Goal: Task Accomplishment & Management: Use online tool/utility

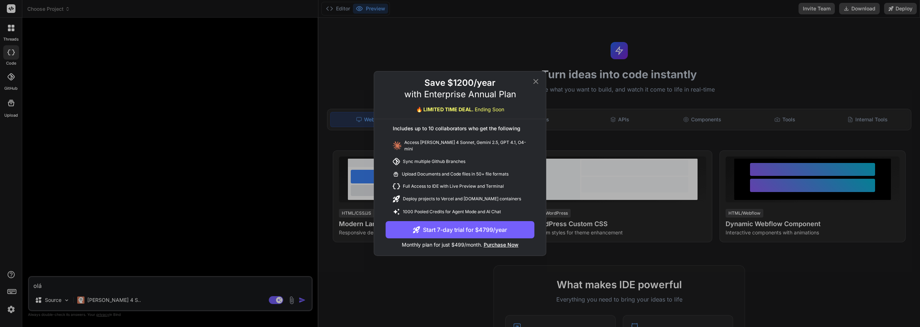
type textarea "x"
click at [534, 83] on icon at bounding box center [535, 81] width 5 height 5
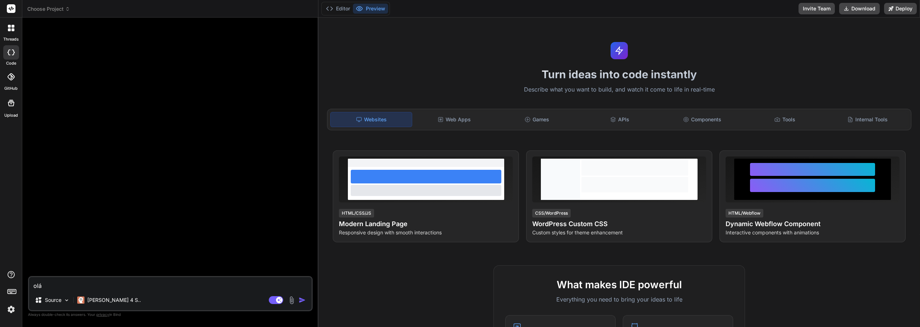
click at [306, 298] on img "button" at bounding box center [301, 300] width 7 height 7
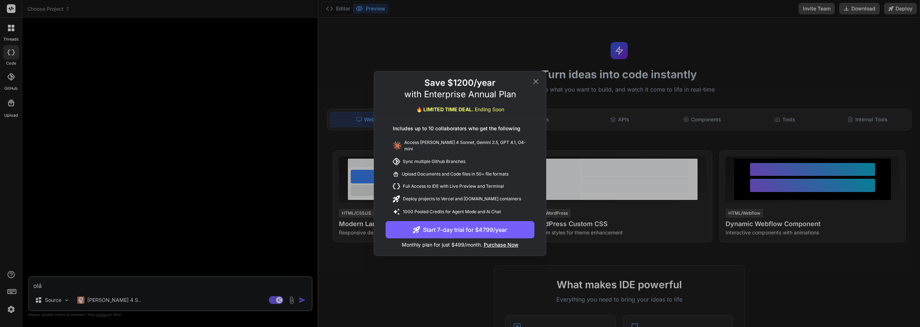
click at [536, 83] on icon at bounding box center [535, 81] width 5 height 5
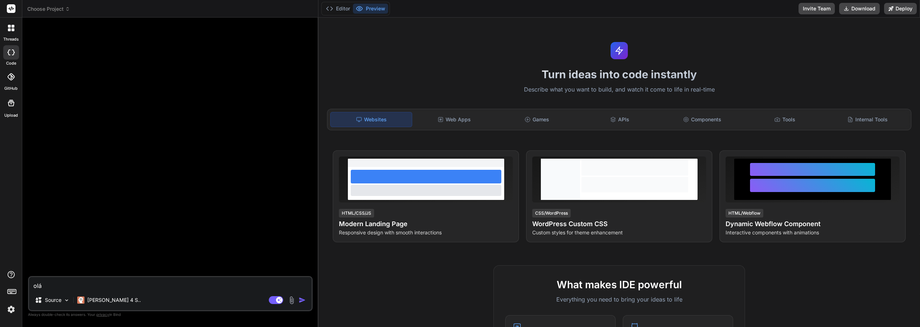
click at [9, 11] on rect at bounding box center [11, 8] width 9 height 9
click at [11, 34] on div at bounding box center [11, 27] width 15 height 15
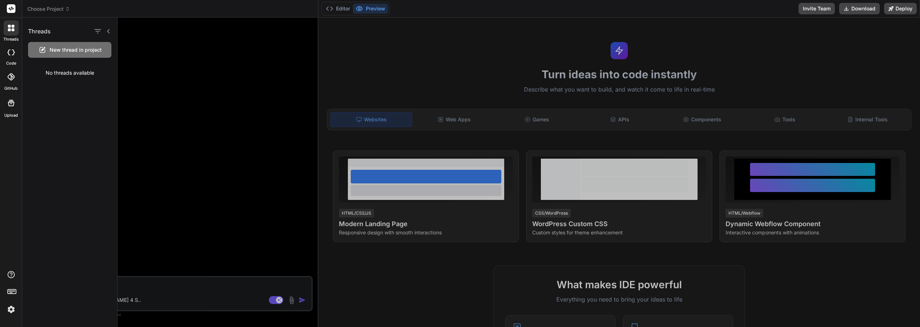
click at [5, 308] on img at bounding box center [11, 310] width 12 height 12
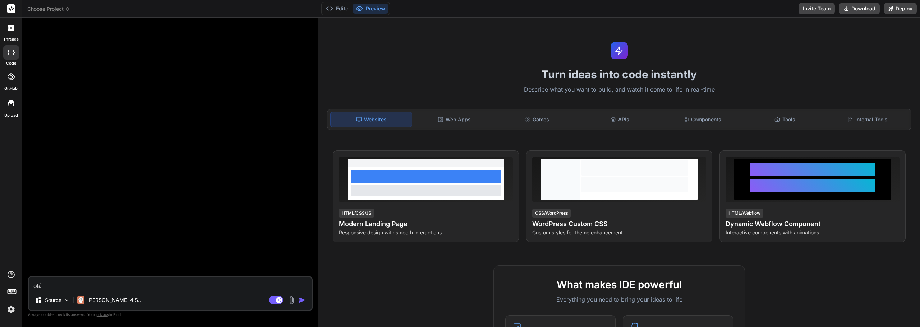
click at [4, 308] on div at bounding box center [11, 292] width 22 height 45
click at [10, 308] on img at bounding box center [11, 310] width 12 height 12
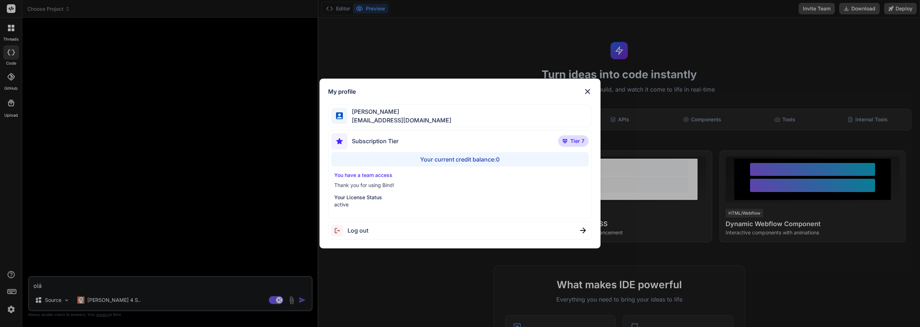
click at [814, 65] on div "My profile [PERSON_NAME] [PERSON_NAME][EMAIL_ADDRESS][DOMAIN_NAME] Subscription…" at bounding box center [460, 163] width 920 height 327
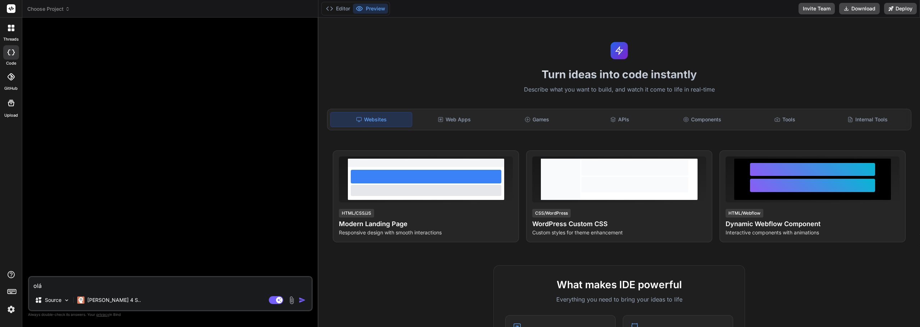
click at [9, 8] on rect at bounding box center [11, 8] width 9 height 9
click at [64, 8] on span "Choose Project" at bounding box center [48, 8] width 43 height 7
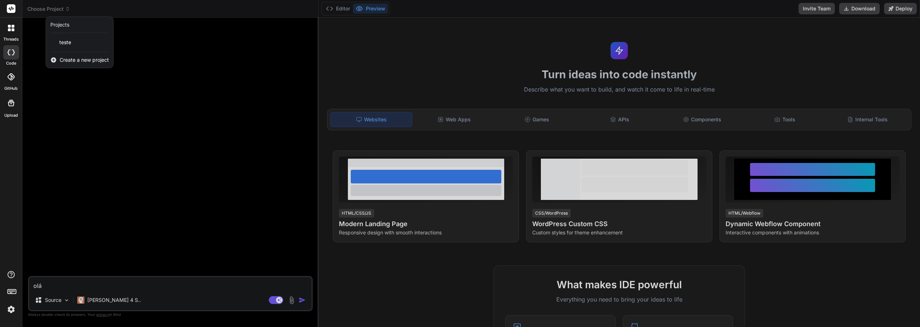
click at [69, 28] on div "Projects" at bounding box center [79, 25] width 67 height 16
click at [71, 43] on div "teste" at bounding box center [79, 42] width 67 height 13
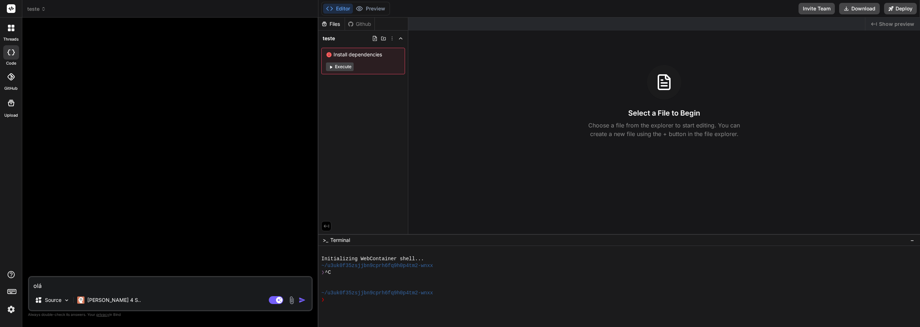
click at [37, 11] on span "teste" at bounding box center [36, 8] width 19 height 7
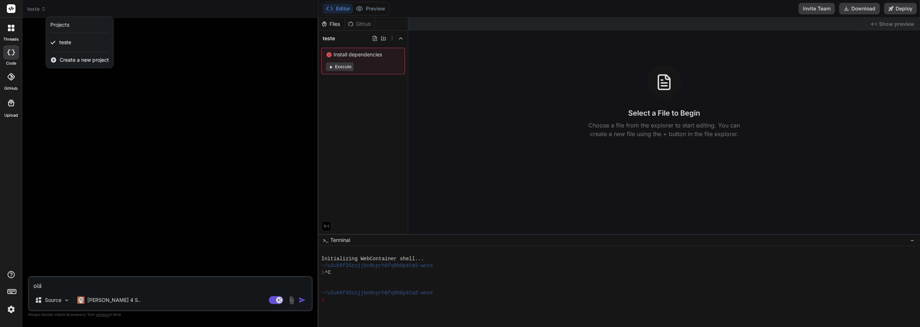
click at [370, 17] on div at bounding box center [460, 163] width 920 height 327
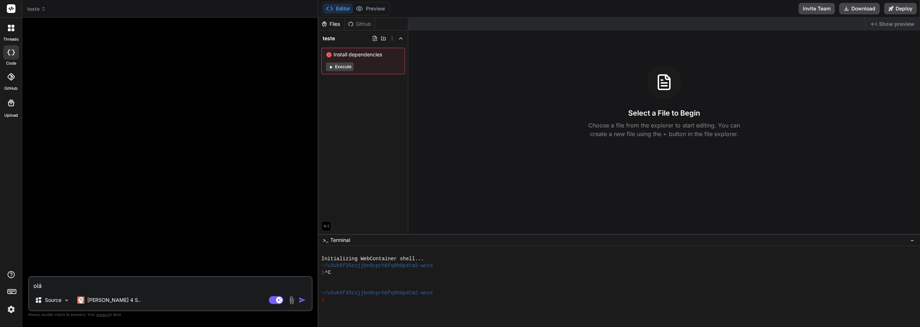
click at [376, 14] on div "Editor Preview Disabled until preview for your project is generated" at bounding box center [355, 9] width 69 height 14
click at [892, 27] on span "Show preview" at bounding box center [896, 23] width 35 height 7
click at [31, 6] on span "teste" at bounding box center [36, 8] width 19 height 7
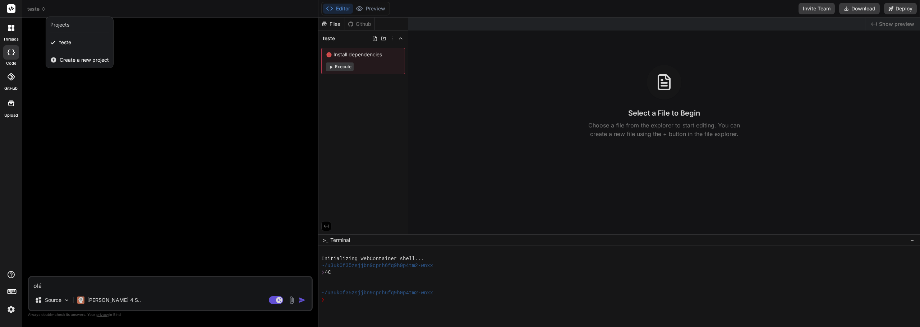
drag, startPoint x: 70, startPoint y: 39, endPoint x: 71, endPoint y: 26, distance: 13.0
click at [71, 26] on div "Projects" at bounding box center [79, 24] width 59 height 7
click at [72, 64] on div "Create a new project" at bounding box center [79, 60] width 67 height 16
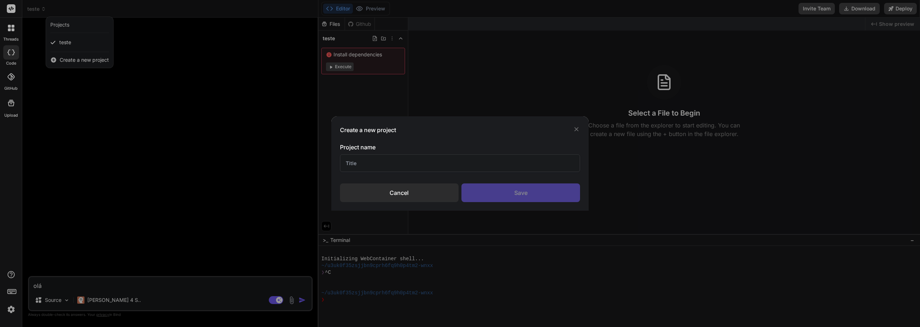
click at [406, 192] on div "Cancel" at bounding box center [399, 193] width 119 height 19
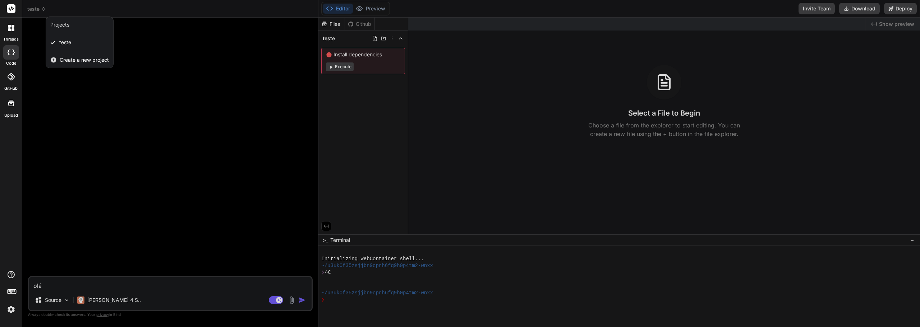
click at [8, 308] on img at bounding box center [11, 310] width 12 height 12
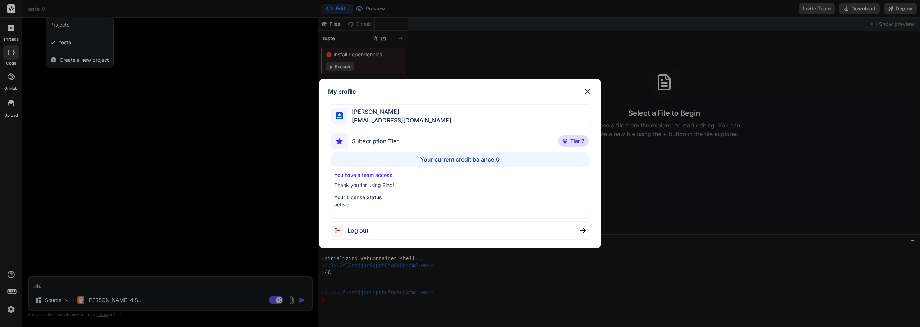
click at [342, 233] on img at bounding box center [339, 231] width 16 height 12
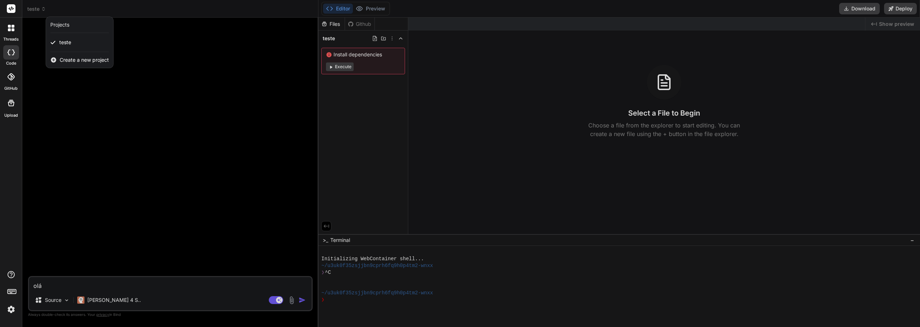
type textarea "x"
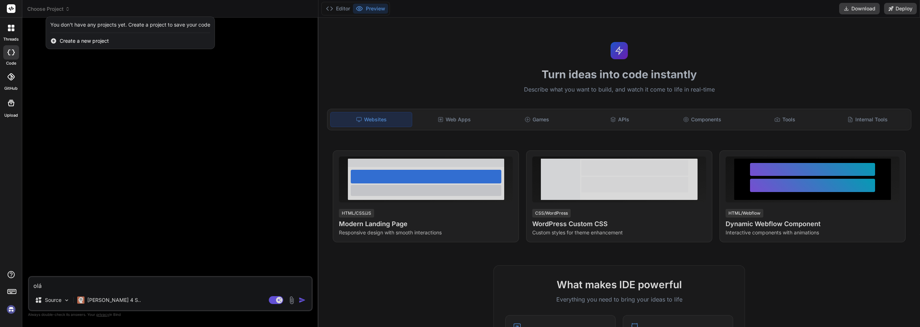
scroll to position [7, 0]
